Goal: Information Seeking & Learning: Learn about a topic

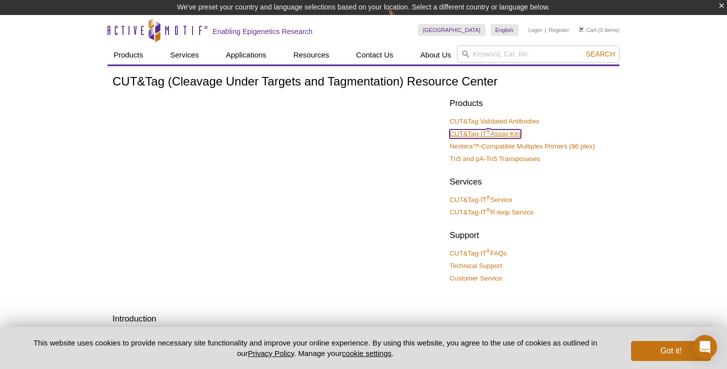
click at [501, 135] on link "CUT&Tag-IT ® Assay Kits" at bounding box center [486, 134] width 72 height 9
click at [468, 120] on link "CUT&Tag Validated Antibodies" at bounding box center [495, 121] width 90 height 9
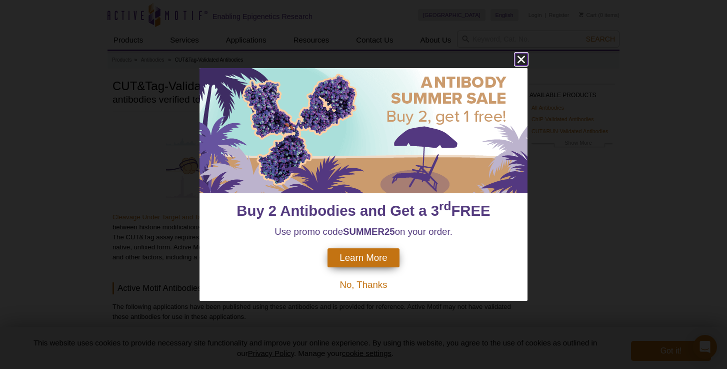
click at [523, 59] on icon "close" at bounding box center [521, 59] width 13 height 13
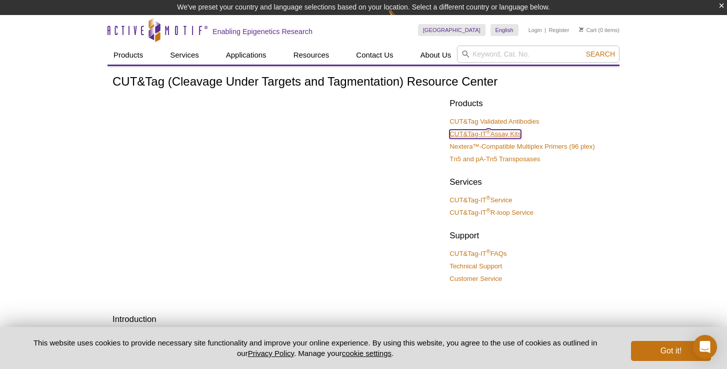
click at [492, 134] on link "CUT&Tag-IT ® Assay Kits" at bounding box center [486, 134] width 72 height 9
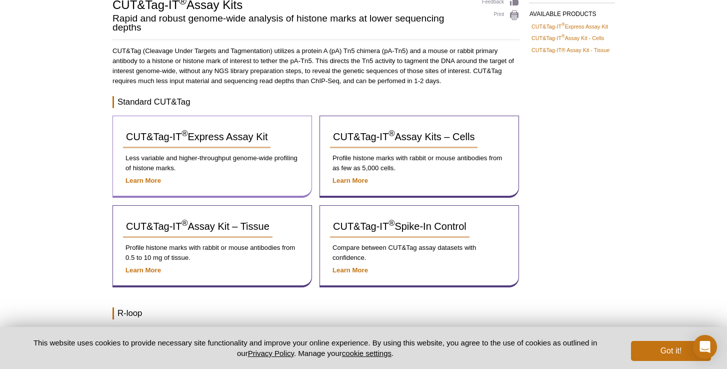
scroll to position [94, 0]
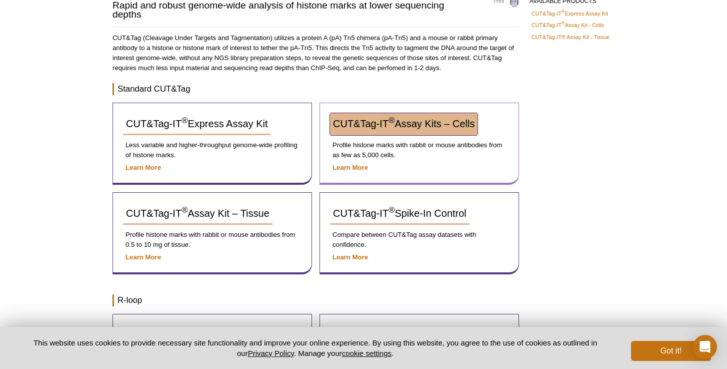
click at [373, 122] on span "CUT&Tag-IT ® Assay Kits – Cells" at bounding box center [404, 123] width 142 height 11
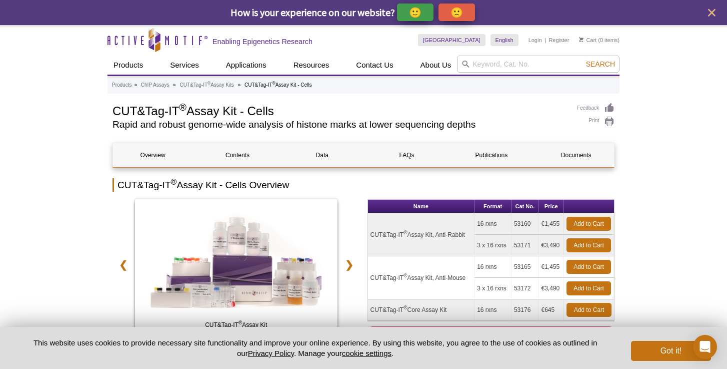
drag, startPoint x: 282, startPoint y: 88, endPoint x: 108, endPoint y: 111, distance: 175.6
copy h1 "CUT&Tag-IT ® Assay Kit - Cells"
click at [288, 111] on h1 "CUT&Tag-IT ® Assay Kit - Cells" at bounding box center [340, 110] width 455 height 15
drag, startPoint x: 116, startPoint y: 113, endPoint x: 277, endPoint y: 112, distance: 161.1
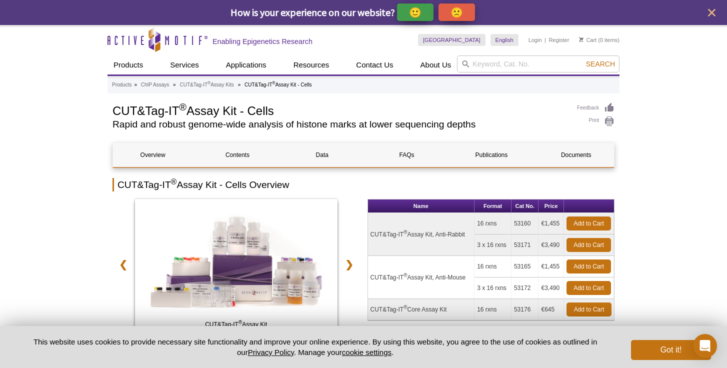
click at [277, 112] on h1 "CUT&Tag-IT ® Assay Kit - Cells" at bounding box center [340, 110] width 455 height 15
copy h1 "CUT&Tag-IT ® Assay Kit - Cells"
